Goal: Find specific page/section: Find specific page/section

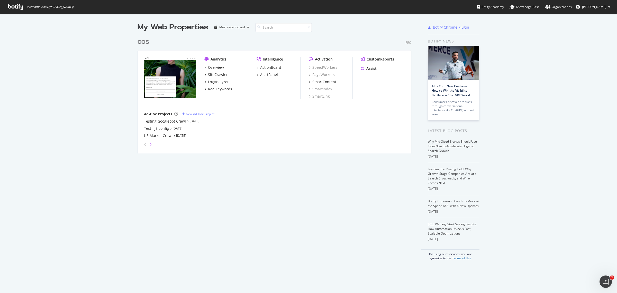
click at [149, 145] on icon "angle-right" at bounding box center [150, 144] width 3 height 4
click at [165, 114] on div "Ad-Hoc Projects" at bounding box center [158, 113] width 28 height 5
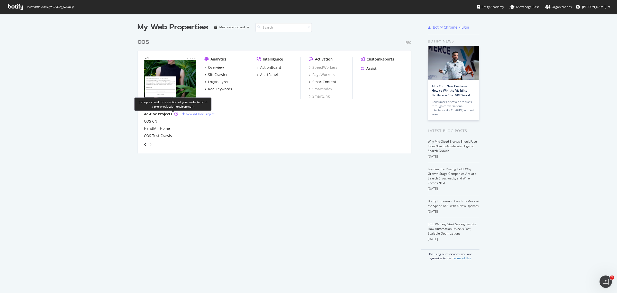
click at [174, 114] on icon "grid" at bounding box center [176, 114] width 4 height 4
click at [142, 143] on div "angle-left" at bounding box center [145, 144] width 7 height 8
